Goal: Task Accomplishment & Management: Manage account settings

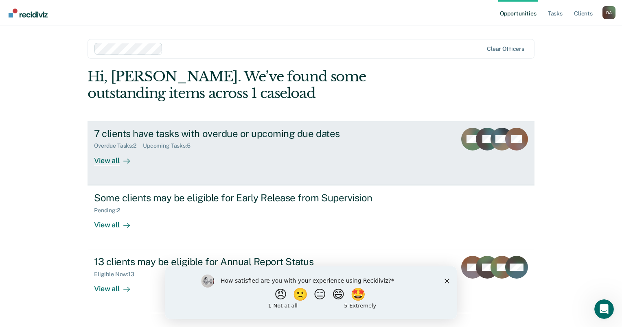
click at [364, 153] on div "7 clients have tasks with overdue or upcoming due dates Overdue Tasks : 2 Upcom…" at bounding box center [246, 146] width 305 height 37
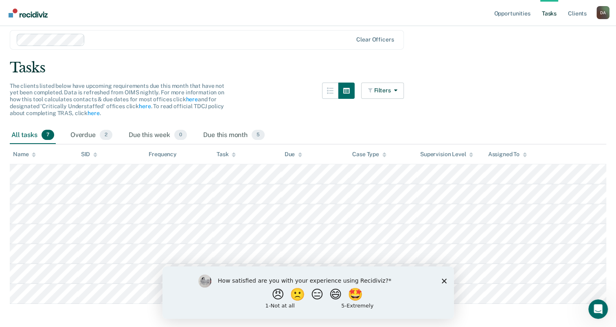
scroll to position [39, 0]
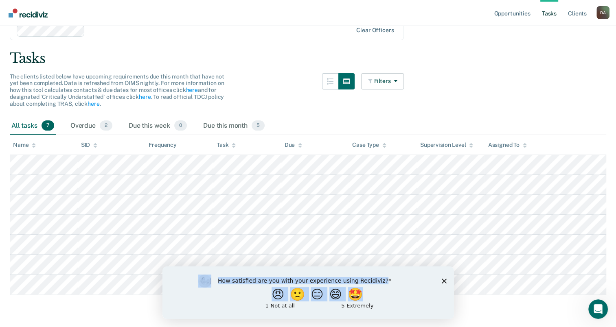
click at [444, 282] on div "How satisfied are you with your experience using Recidiviz? 😠 🙁 😑 😄 🤩 1 - Not a…" at bounding box center [308, 292] width 292 height 53
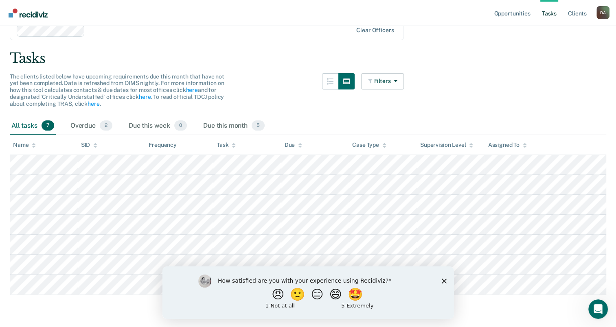
click at [444, 282] on polygon "Close survey" at bounding box center [443, 280] width 5 height 5
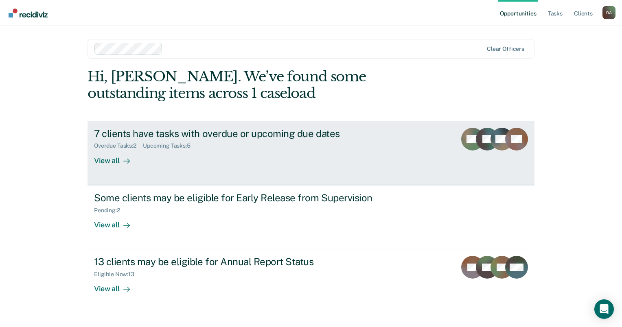
click at [499, 152] on div "MH" at bounding box center [502, 146] width 23 height 37
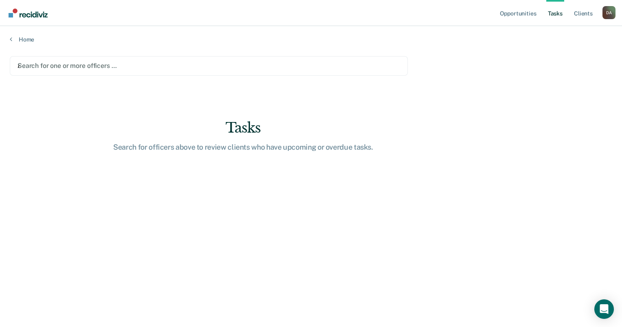
type input "Ad"
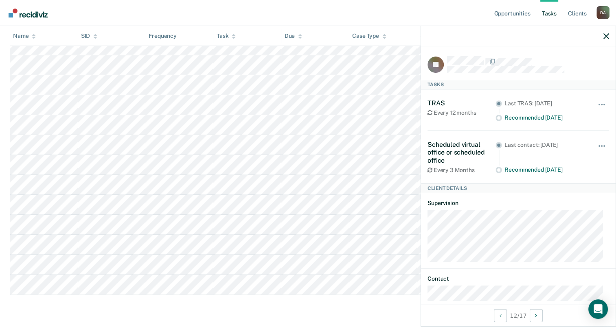
scroll to position [279, 0]
click at [605, 35] on icon "button" at bounding box center [606, 36] width 6 height 6
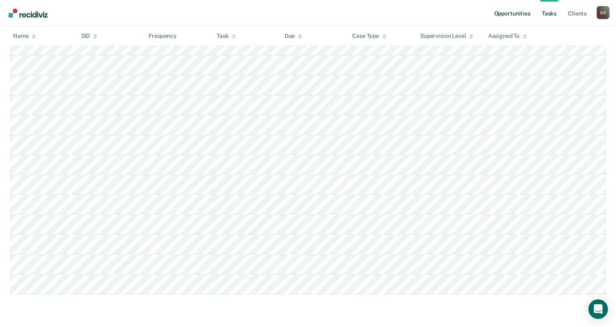
click at [514, 11] on link "Opportunities" at bounding box center [511, 13] width 39 height 26
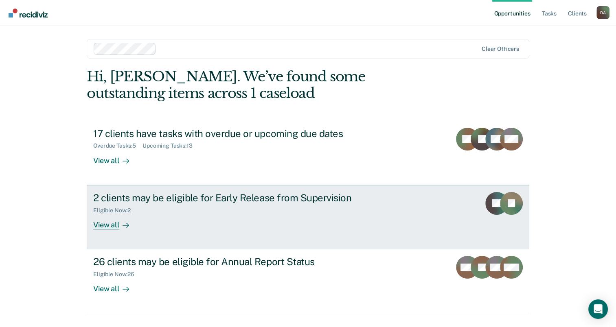
click at [166, 218] on div "2 clients may be eligible for Early Release from Supervision Eligible Now : 2 V…" at bounding box center [245, 210] width 305 height 37
